Goal: Task Accomplishment & Management: Manage account settings

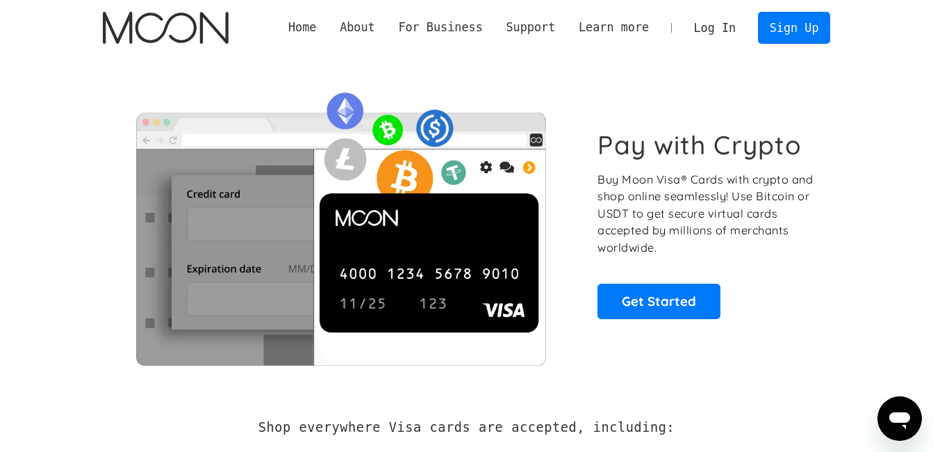
click at [713, 28] on link "Log In" at bounding box center [714, 28] width 65 height 31
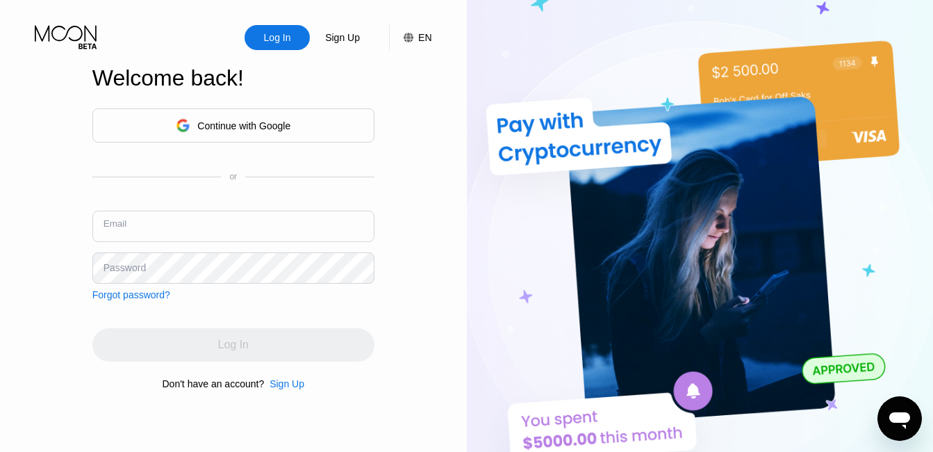
click at [227, 229] on input "text" at bounding box center [233, 225] width 282 height 31
type input "[EMAIL_ADDRESS][DOMAIN_NAME]"
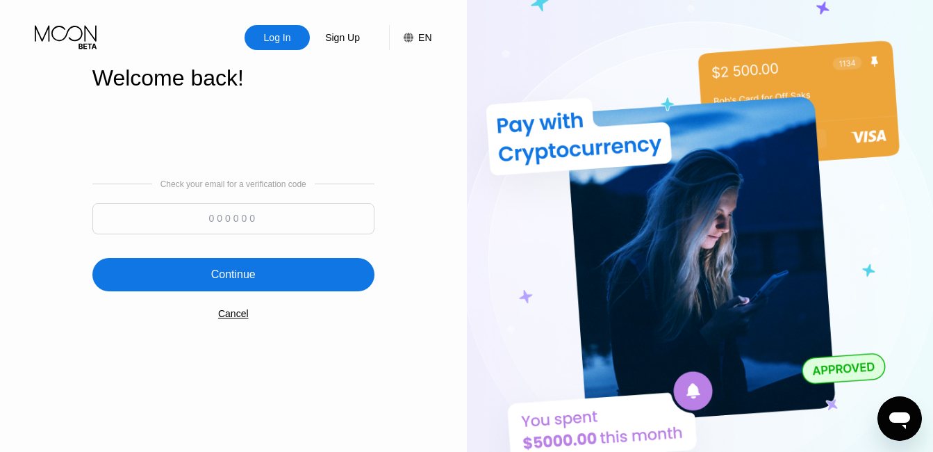
click at [270, 216] on input at bounding box center [233, 218] width 282 height 31
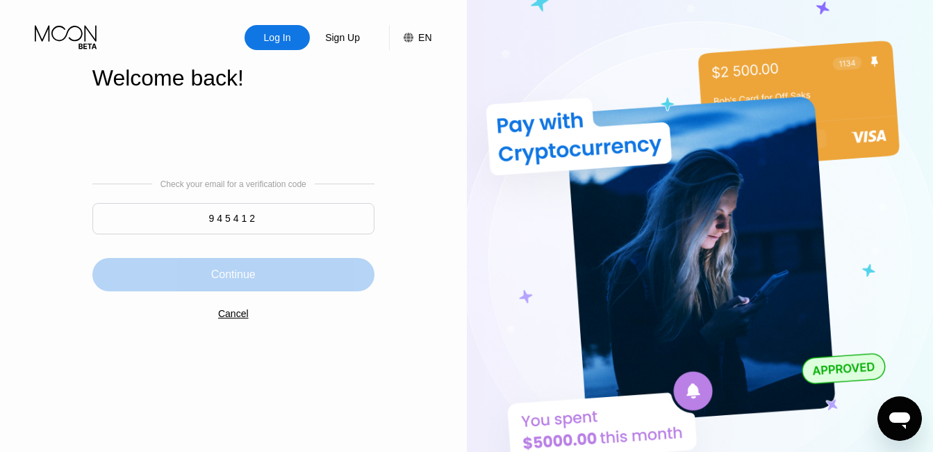
click at [270, 286] on div "Continue" at bounding box center [233, 274] width 282 height 33
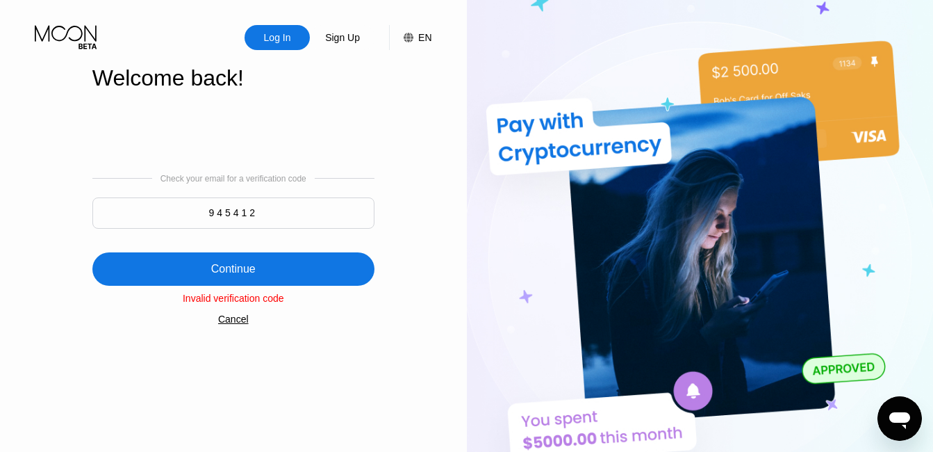
click at [280, 210] on input "945412" at bounding box center [233, 212] width 282 height 31
type input "9"
type input "982051"
click at [297, 276] on div "Continue" at bounding box center [233, 268] width 282 height 33
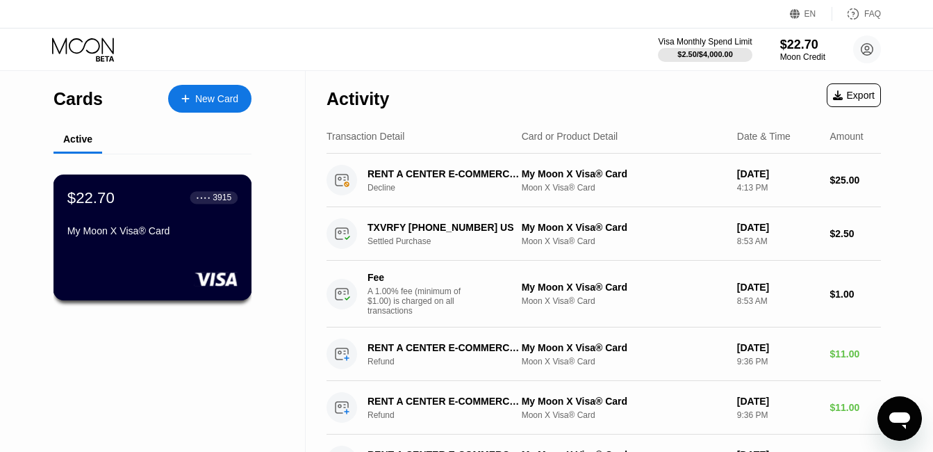
click at [202, 256] on div "$22.70 ● ● ● ● 3915 My Moon X Visa® Card" at bounding box center [152, 237] width 199 height 126
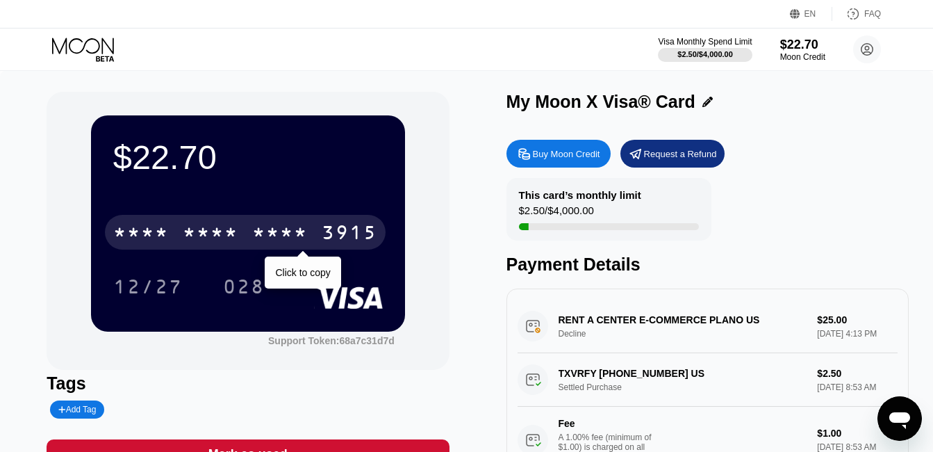
click at [315, 235] on div "* * * * * * * * * * * * 3915" at bounding box center [245, 232] width 281 height 35
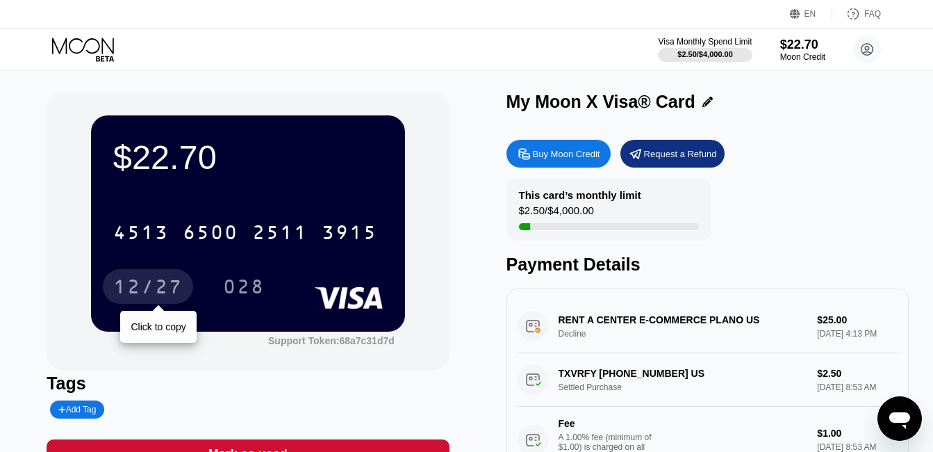
click at [160, 292] on div "12/27" at bounding box center [147, 288] width 69 height 22
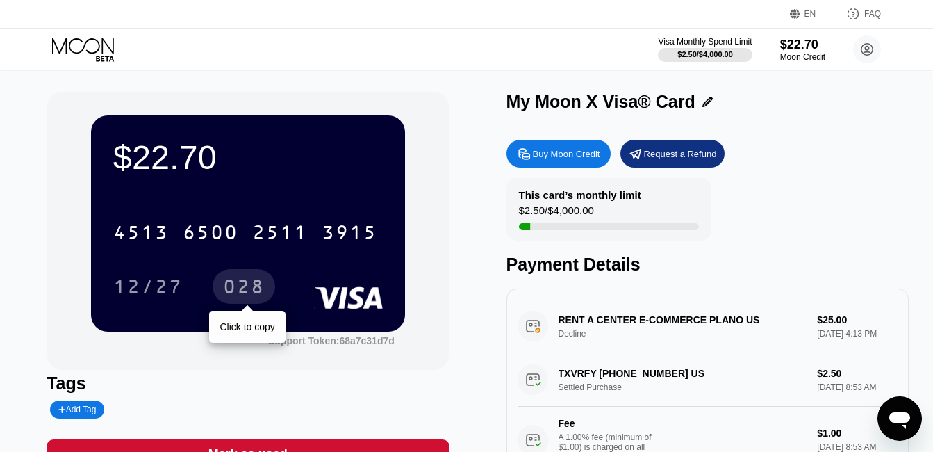
click at [251, 288] on div "028" at bounding box center [244, 288] width 42 height 22
